Goal: Find specific page/section: Find specific page/section

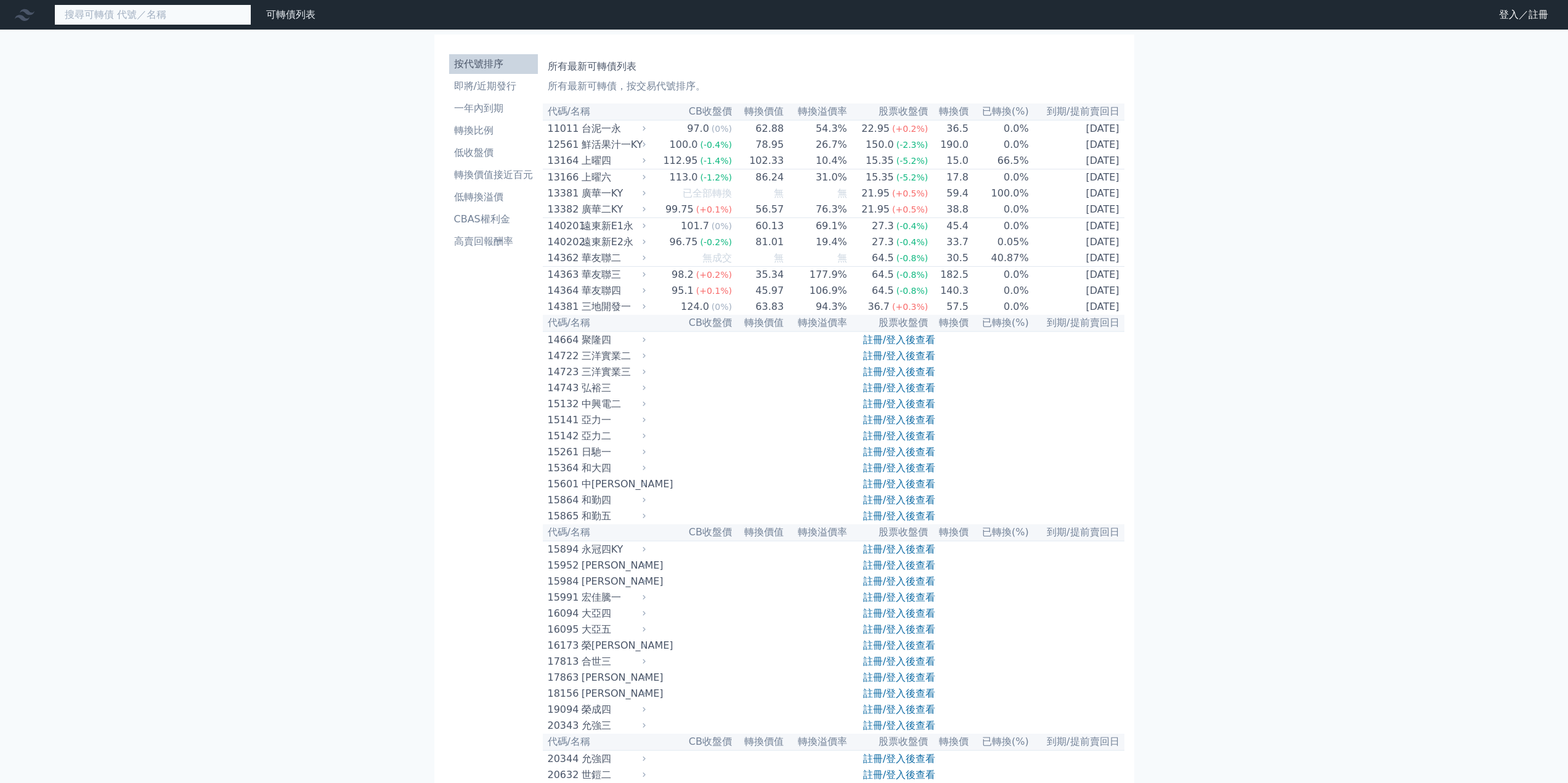
click at [129, 16] on input at bounding box center [153, 15] width 197 height 21
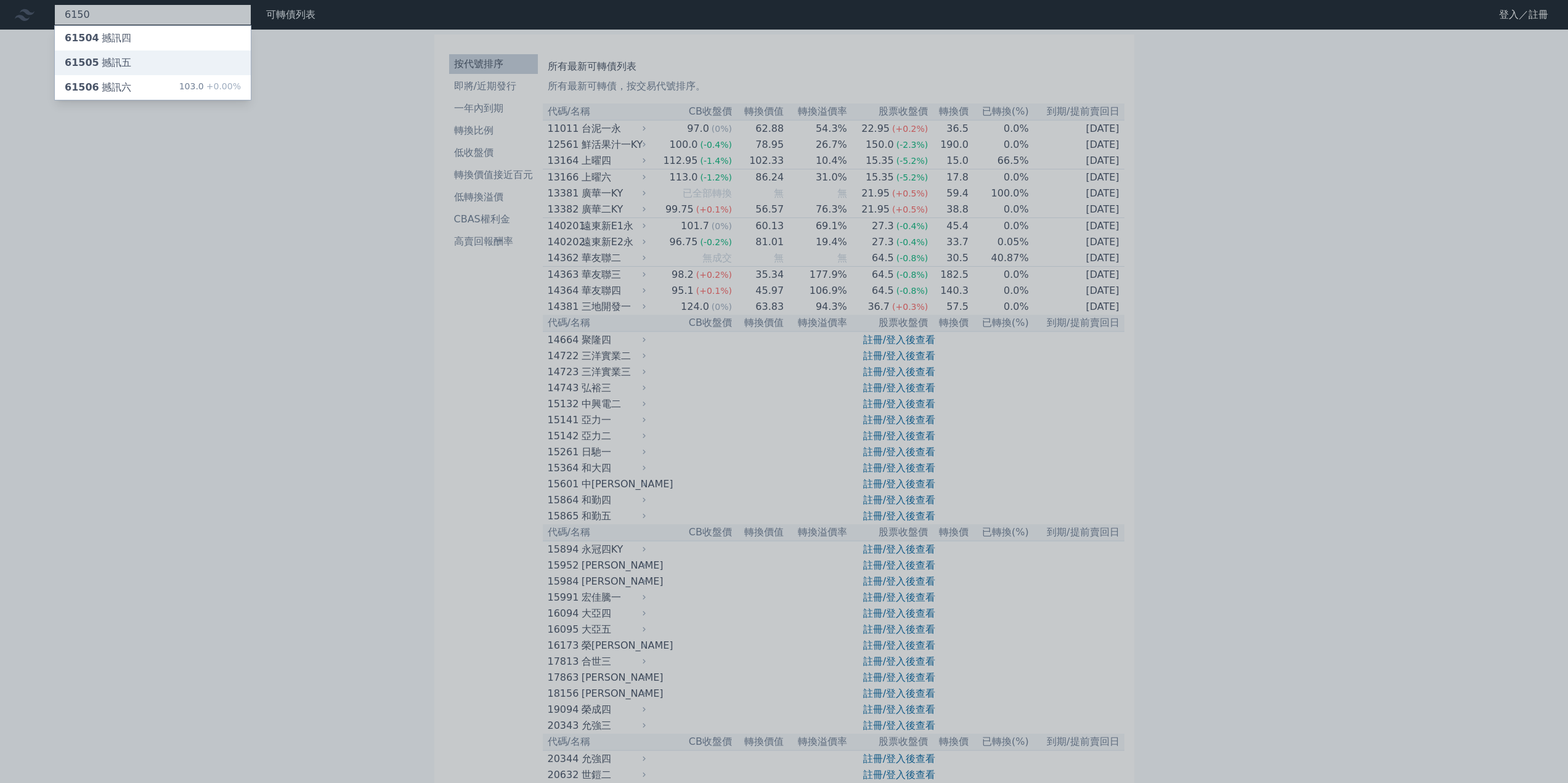
type input "6150"
click at [126, 68] on div "61505 撼訊五" at bounding box center [98, 62] width 66 height 15
